Goal: Transaction & Acquisition: Purchase product/service

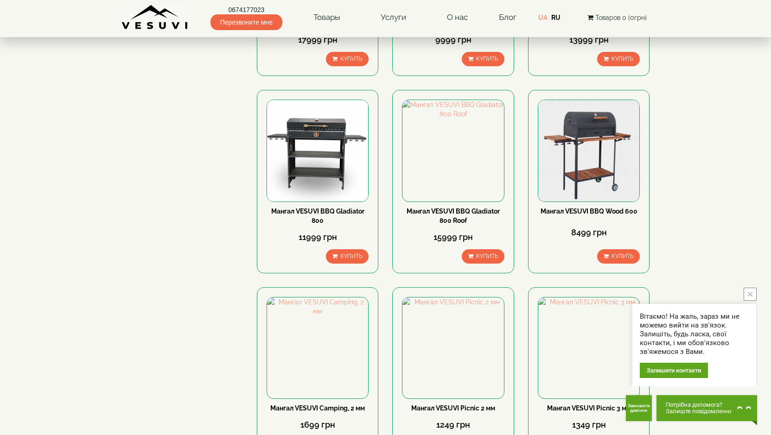
scroll to position [1066, 0]
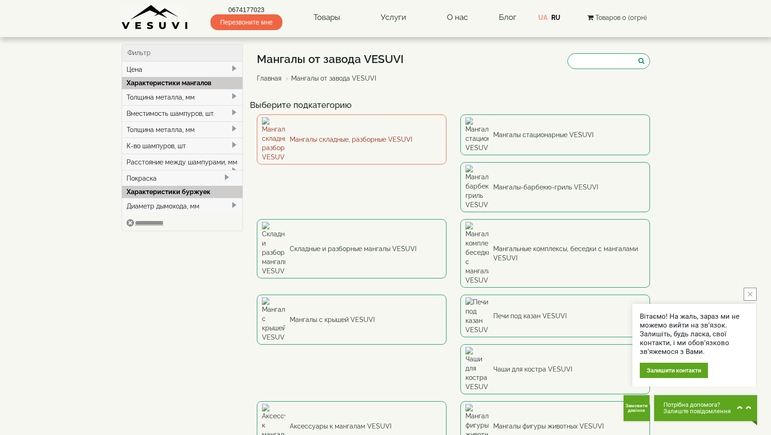
click at [312, 128] on link "Мангалы складные, разборные VESUVI" at bounding box center [352, 140] width 190 height 50
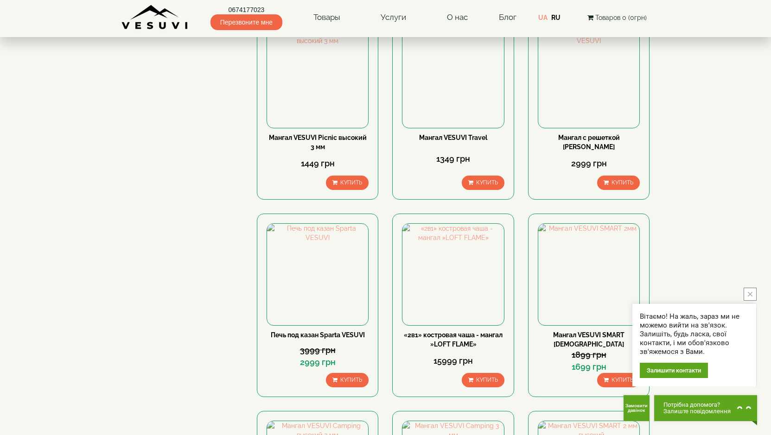
scroll to position [510, 0]
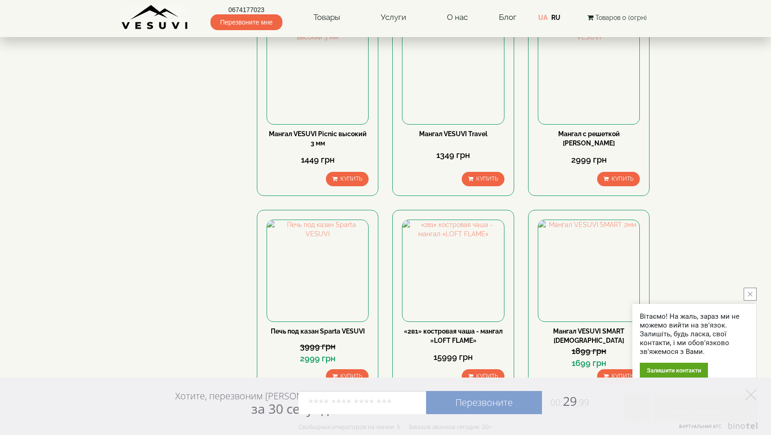
click at [118, 379] on div "Хотите, перезвоним Вам за 30 секунд? Перезвоните 00: 29 :99 Например: 067 000 0…" at bounding box center [385, 406] width 771 height 57
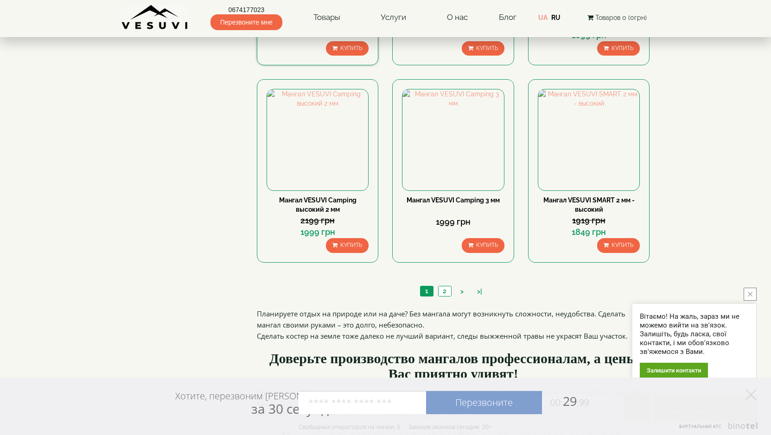
scroll to position [881, 0]
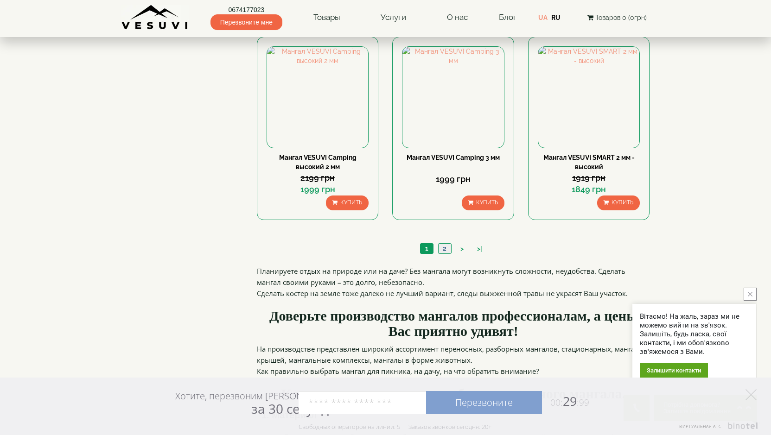
click at [444, 249] on link "2" at bounding box center [444, 249] width 13 height 10
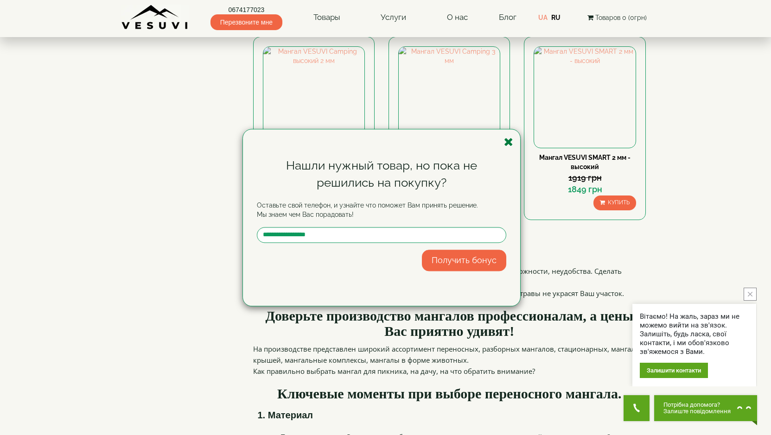
click at [506, 141] on icon "button" at bounding box center [508, 142] width 9 height 12
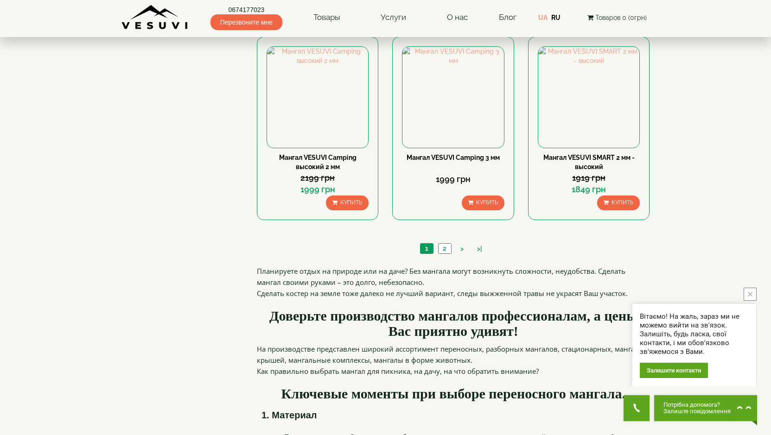
click at [749, 294] on icon "close button" at bounding box center [750, 294] width 5 height 5
